Goal: Information Seeking & Learning: Learn about a topic

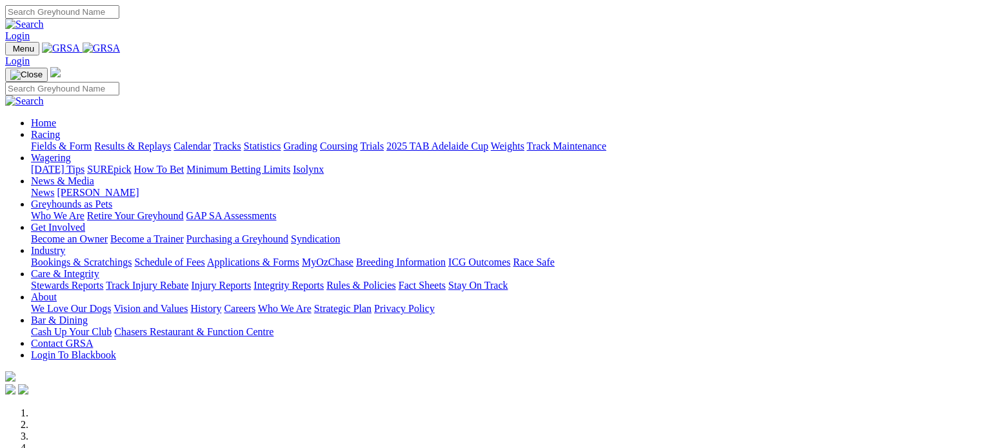
scroll to position [452, 0]
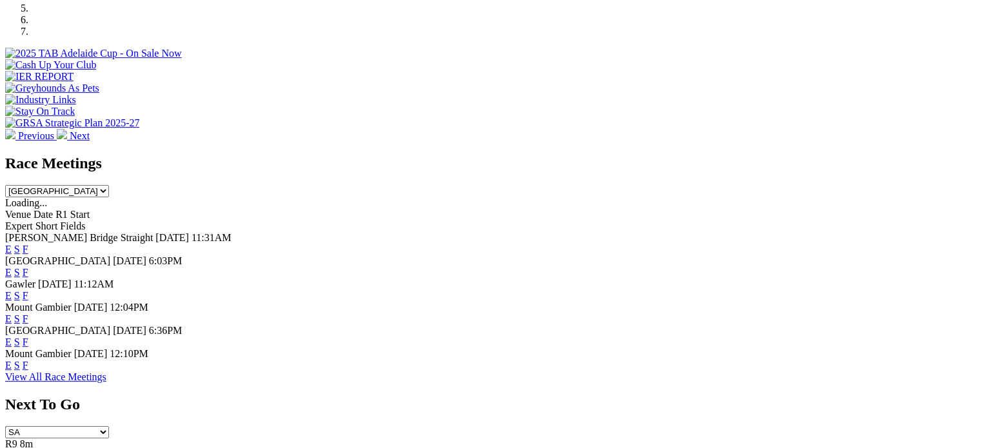
click at [28, 363] on link "F" at bounding box center [26, 365] width 6 height 11
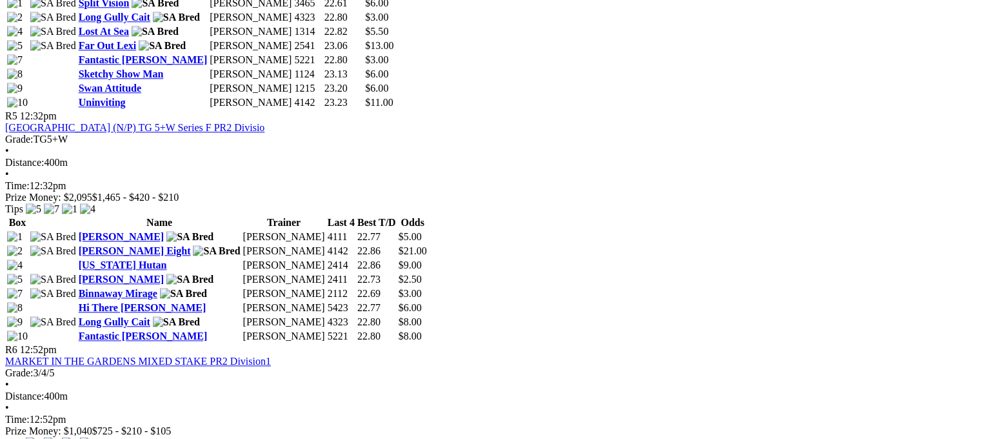
scroll to position [1352, 0]
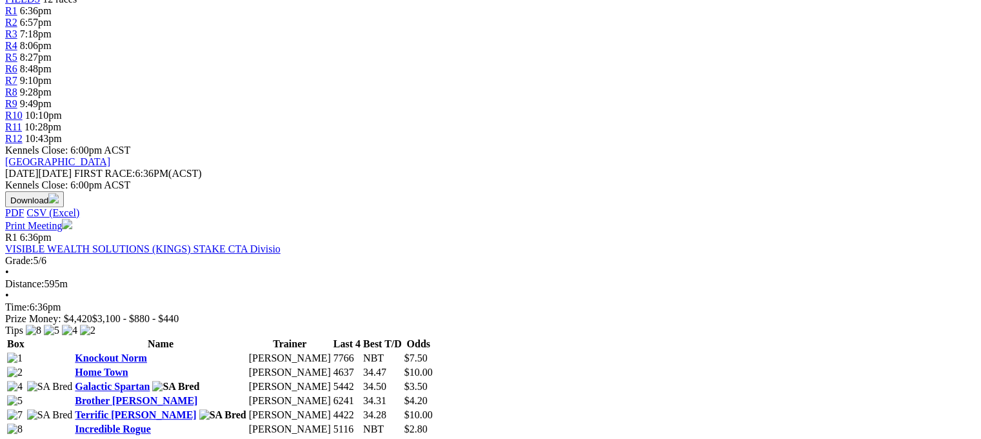
scroll to position [517, 0]
